Goal: Find specific page/section: Find specific page/section

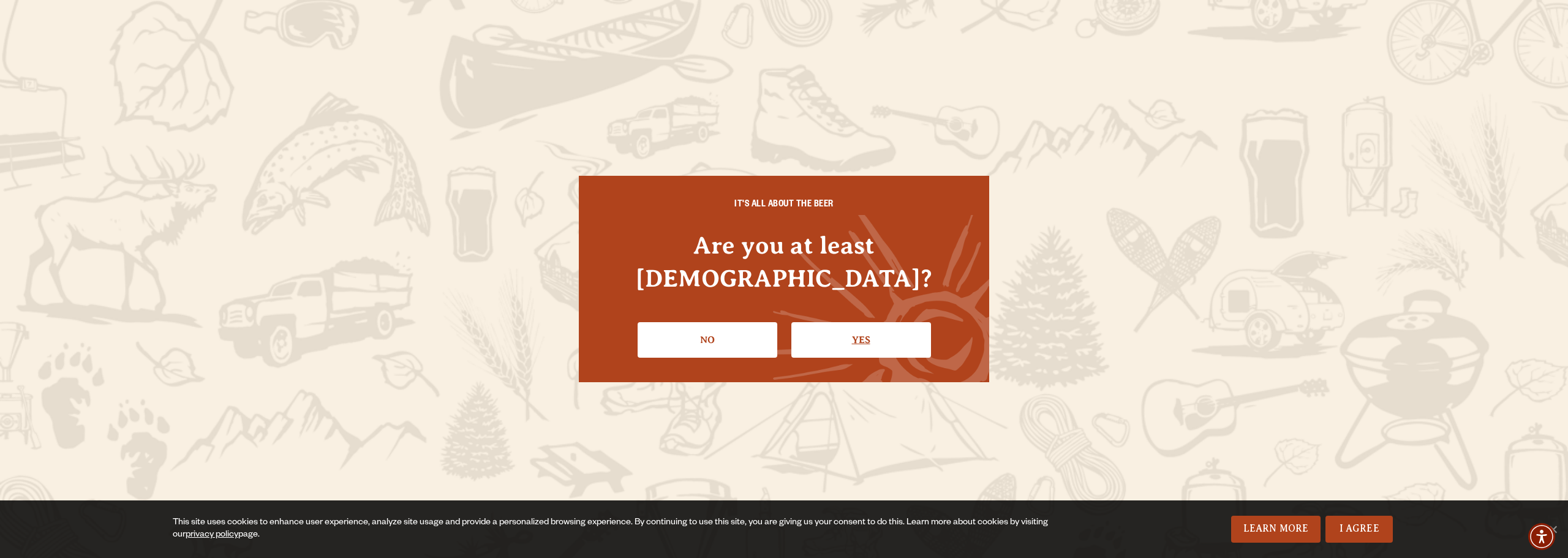
click at [833, 322] on link "Yes" at bounding box center [861, 340] width 139 height 35
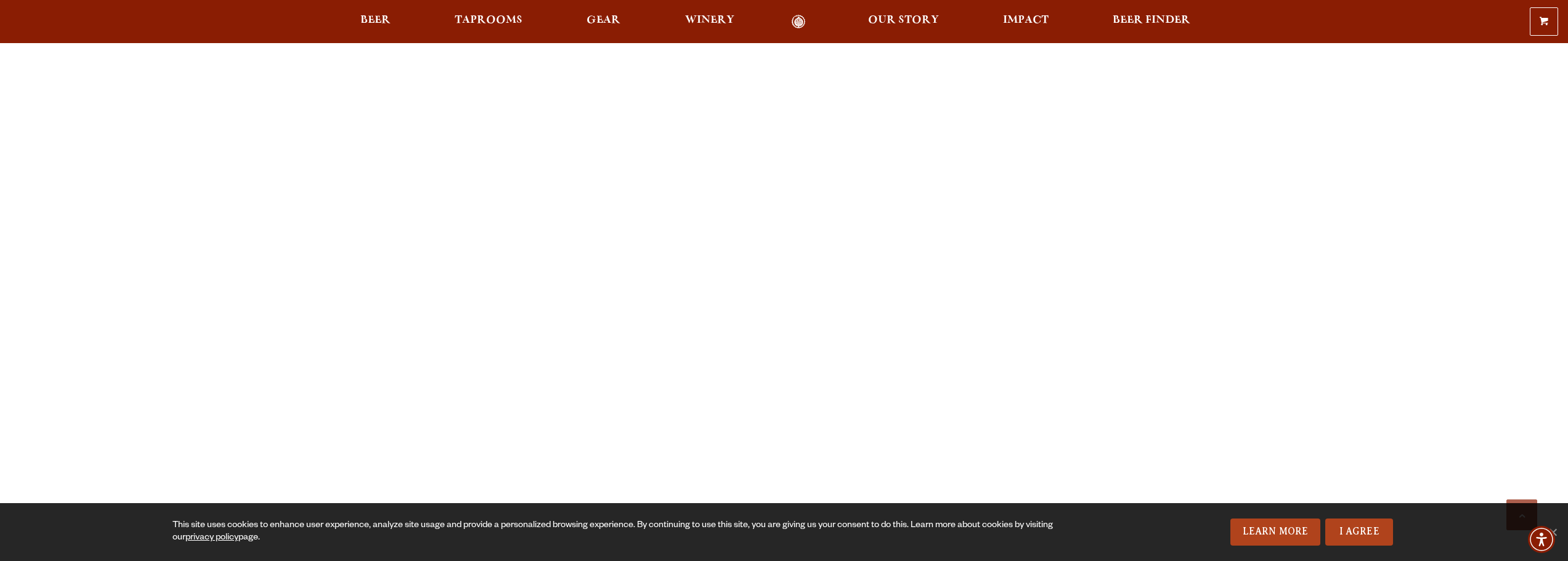
scroll to position [1047, 0]
click at [178, 248] on div "Previous Next 1 2 3 Loading… We are able to accommodate groups of 20-50 people …" at bounding box center [784, 509] width 1568 height 2173
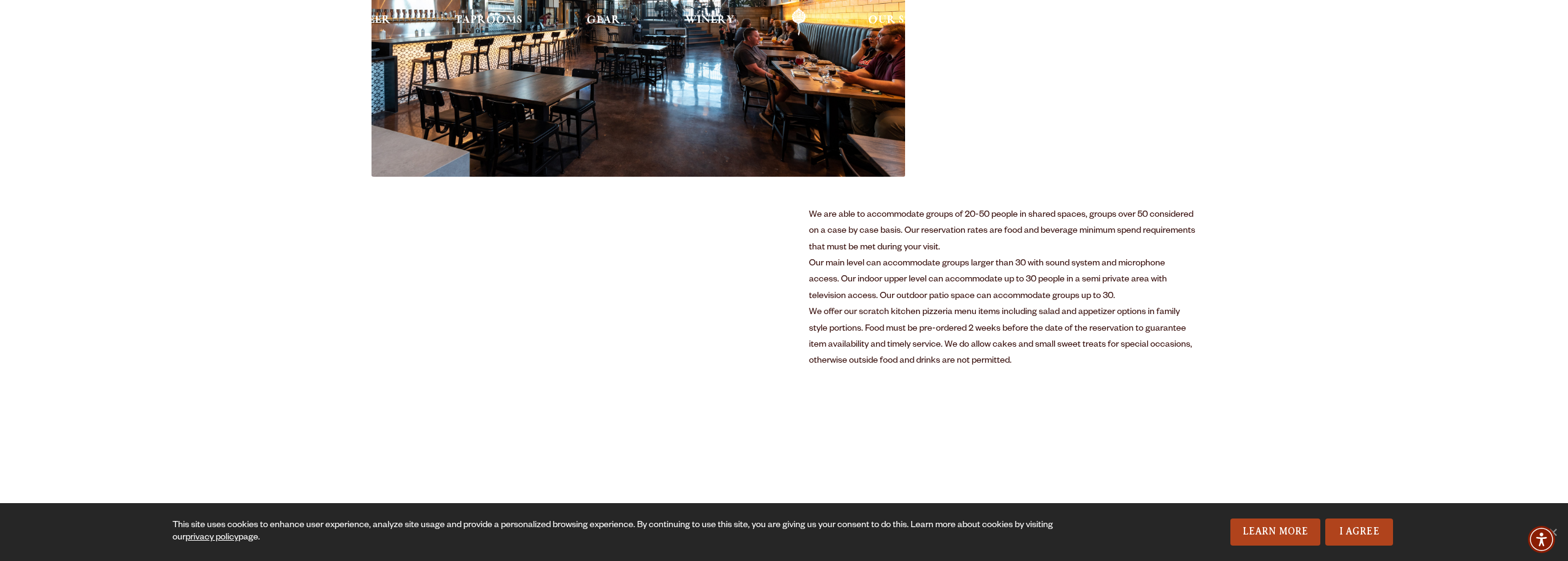
scroll to position [0, 0]
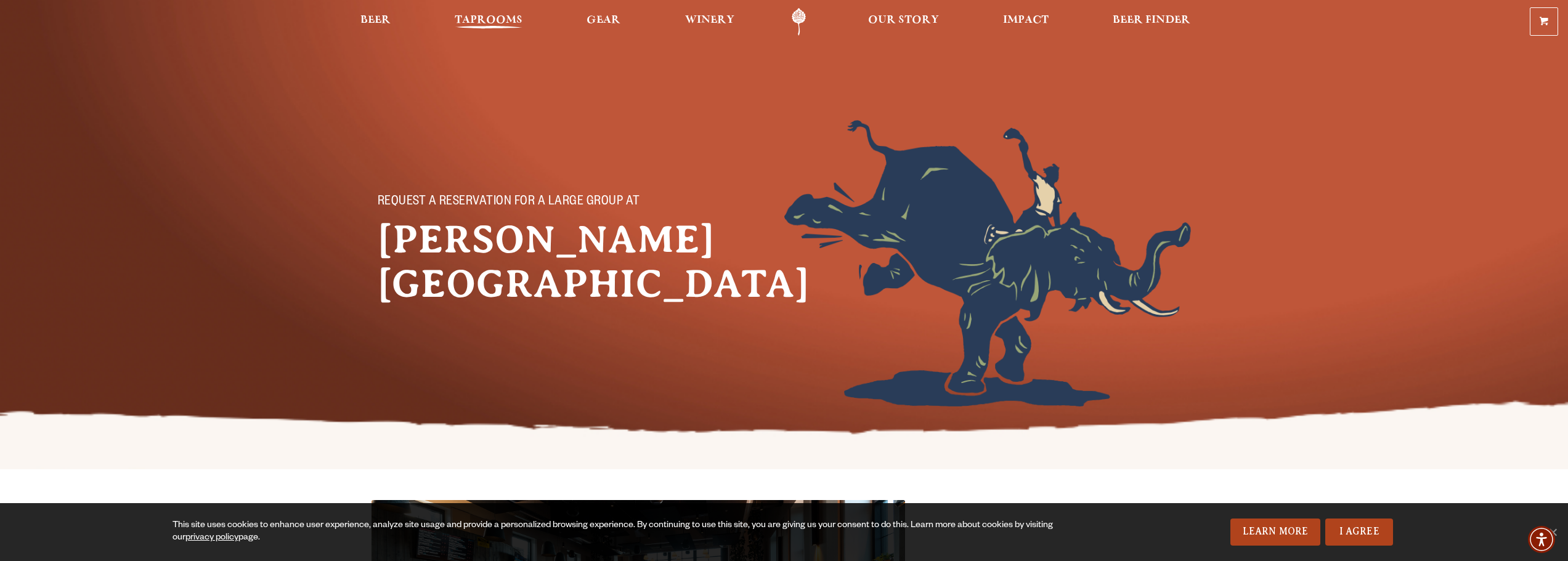
click at [516, 22] on span "Taprooms" at bounding box center [489, 21] width 68 height 10
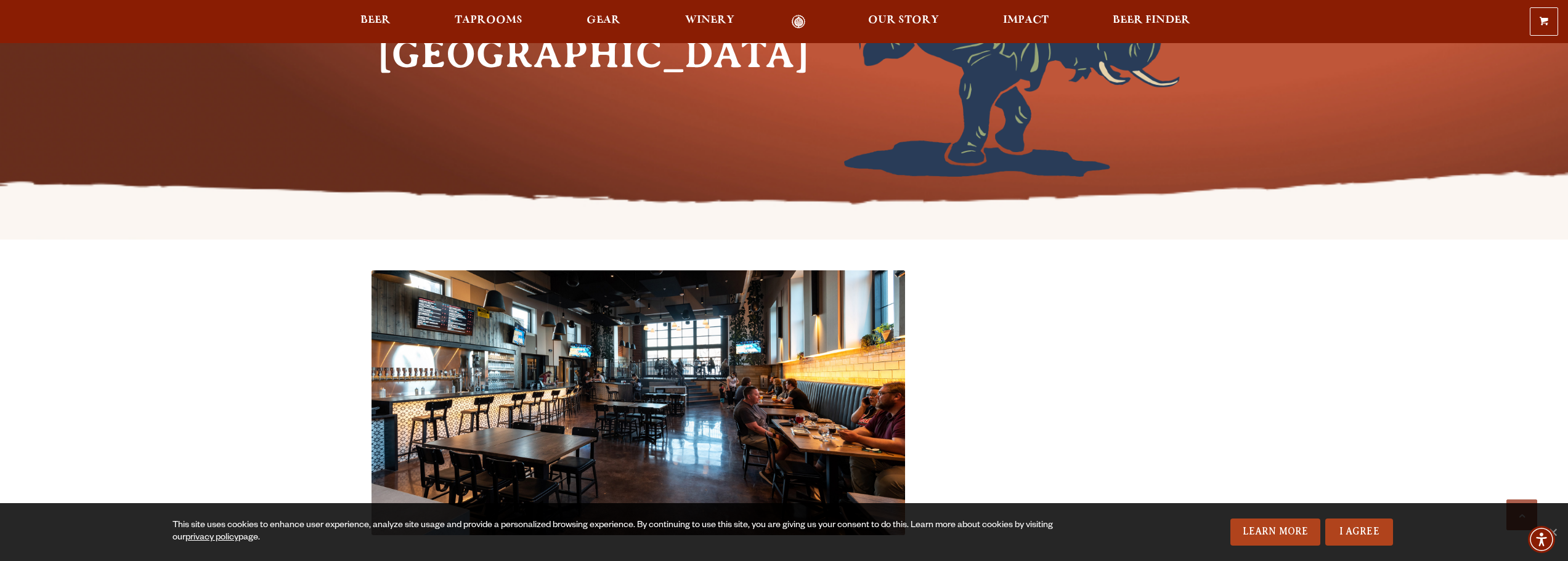
scroll to position [185, 0]
